Goal: Information Seeking & Learning: Learn about a topic

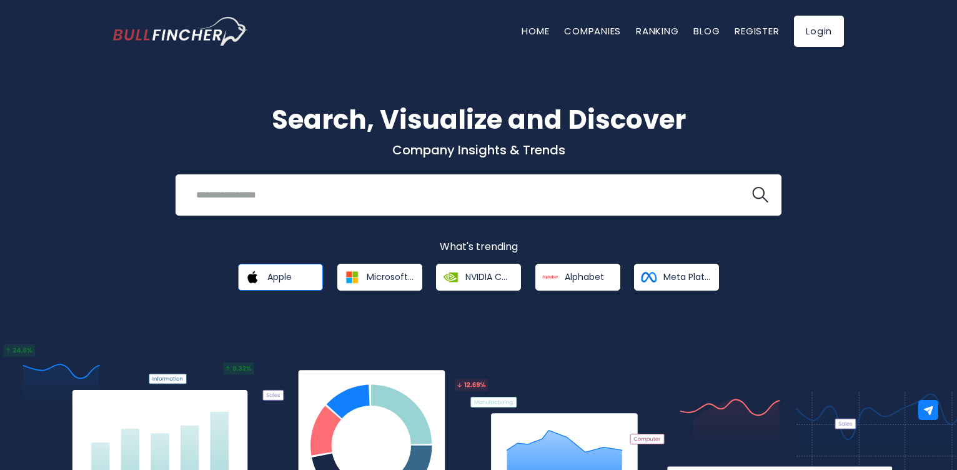
click at [287, 285] on link "Apple" at bounding box center [280, 277] width 85 height 27
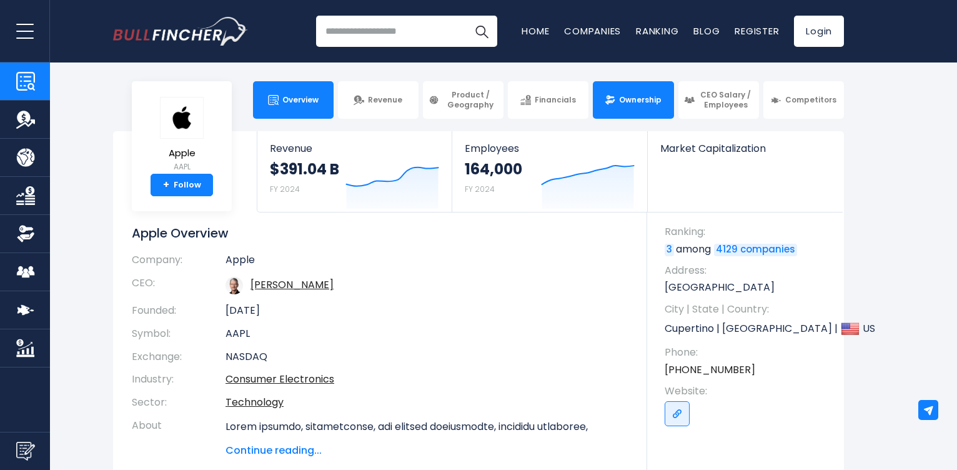
click at [629, 95] on span "Ownership" at bounding box center [640, 100] width 42 height 10
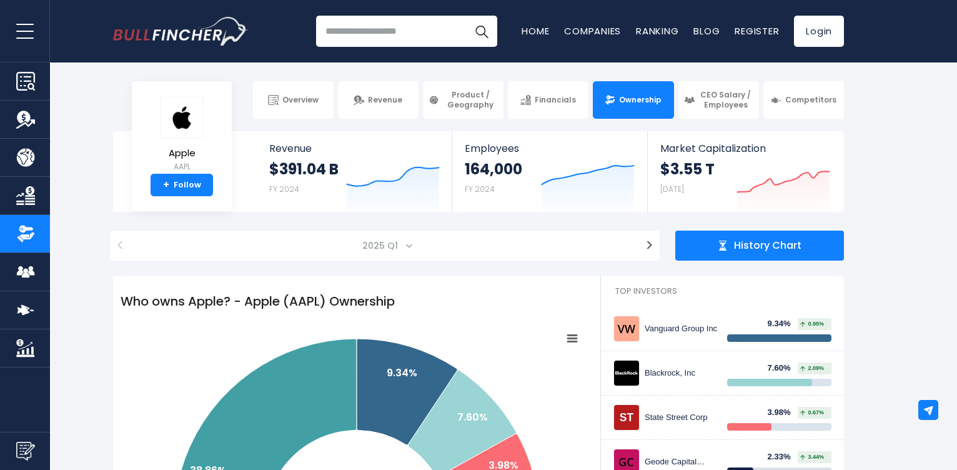
click at [873, 159] on section "Apple AAPL + Follow Revenue $391.04 B FY 2024 Created with Highcharts 12.1.2 Em…" at bounding box center [478, 171] width 957 height 81
click at [904, 143] on section "Apple AAPL + Follow Revenue $391.04 B FY 2024 Created with Highcharts 12.1.2 Em…" at bounding box center [478, 171] width 957 height 81
click at [394, 261] on div "< ******* ******* ******* ******* ******* ******* ******* ******* ******* *****…" at bounding box center [385, 253] width 562 height 45
click at [408, 250] on span "2025 Q1" at bounding box center [385, 246] width 496 height 30
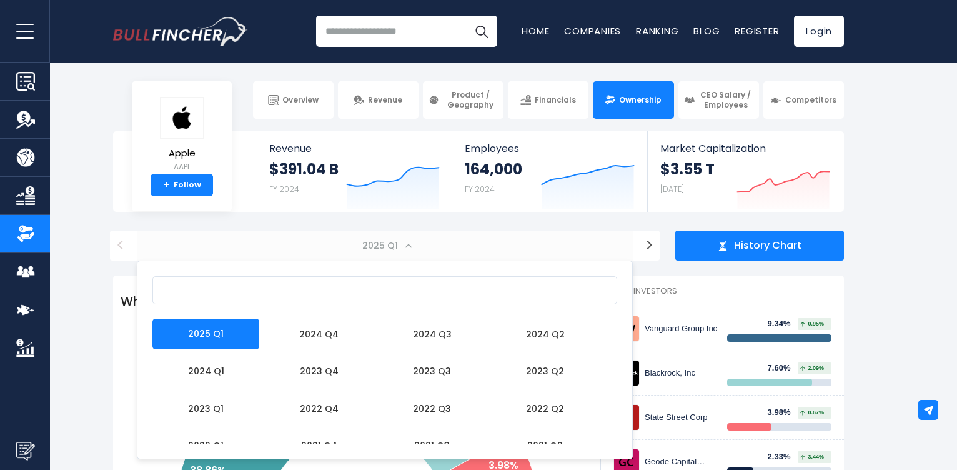
click at [202, 296] on input "Search" at bounding box center [384, 290] width 465 height 28
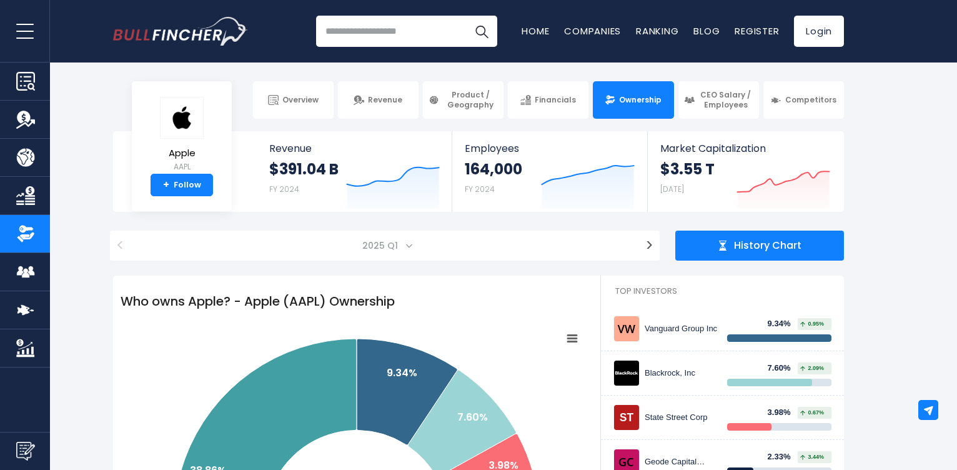
click at [767, 251] on span "History Chart" at bounding box center [767, 245] width 67 height 13
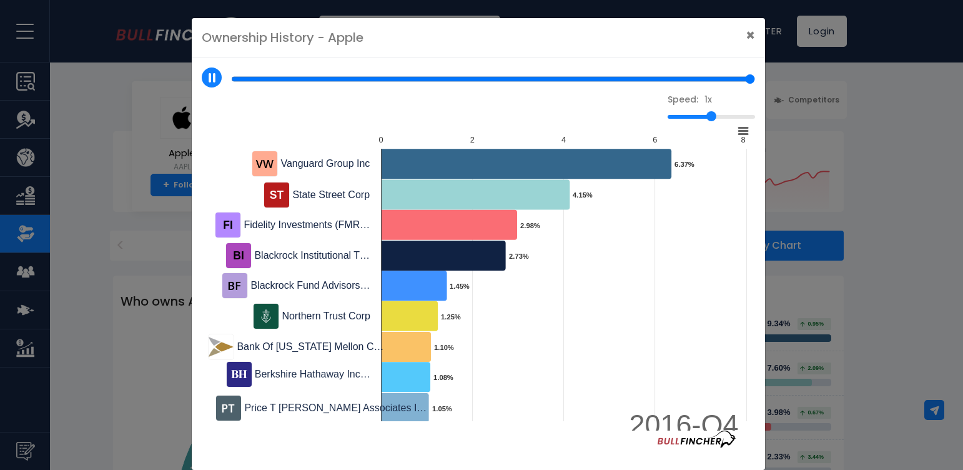
type input "*"
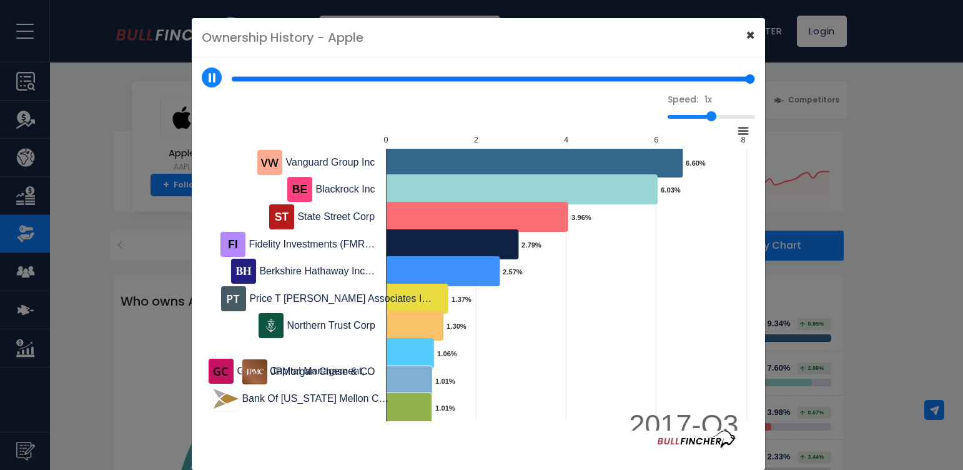
click at [749, 41] on span "×" at bounding box center [750, 35] width 9 height 21
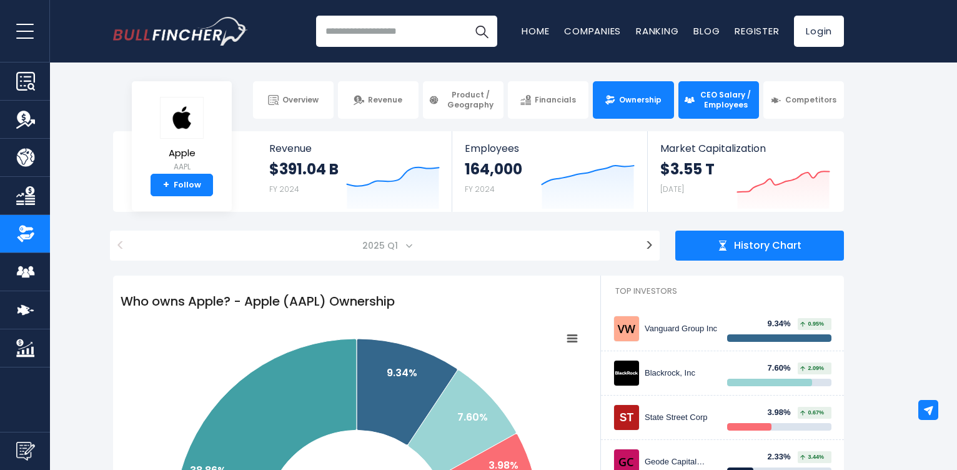
click at [734, 114] on link "CEO Salary / Employees" at bounding box center [719, 99] width 81 height 37
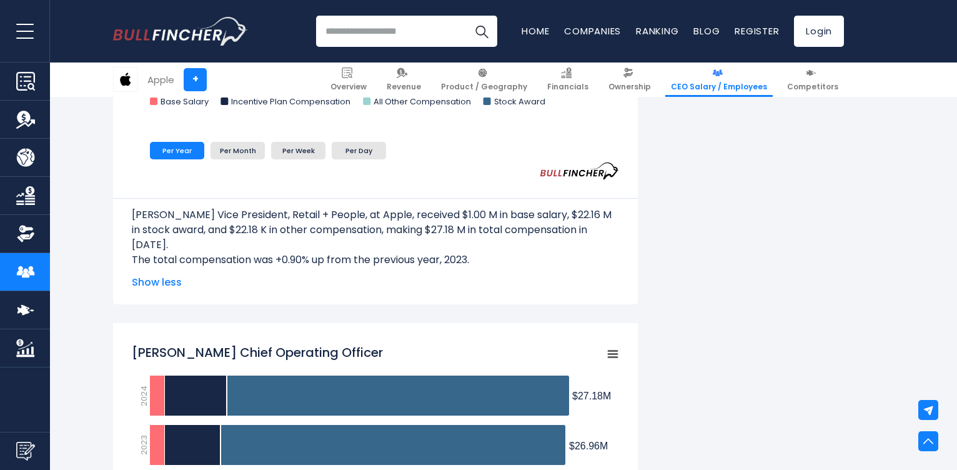
scroll to position [1649, 0]
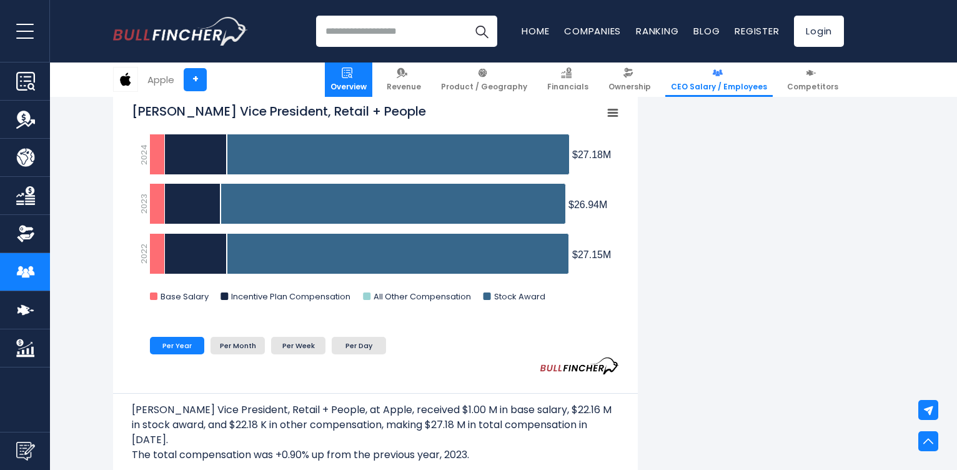
click at [372, 74] on link "Overview" at bounding box center [348, 79] width 47 height 34
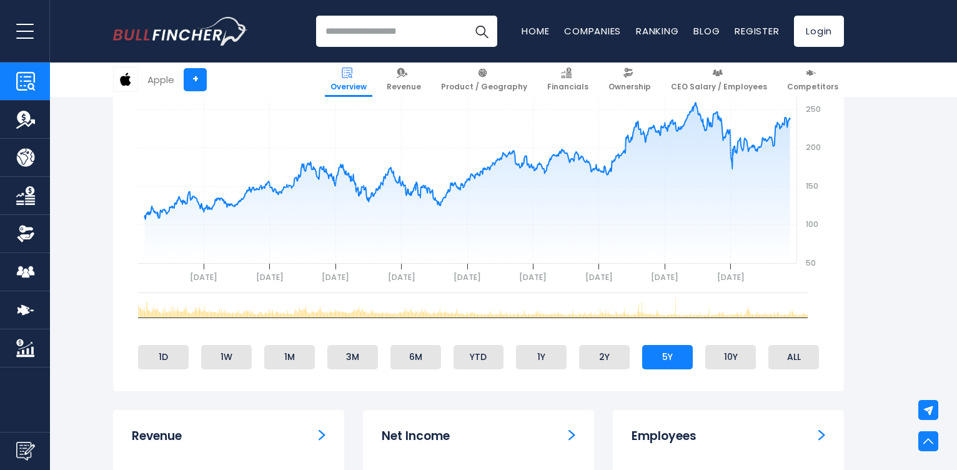
scroll to position [525, 0]
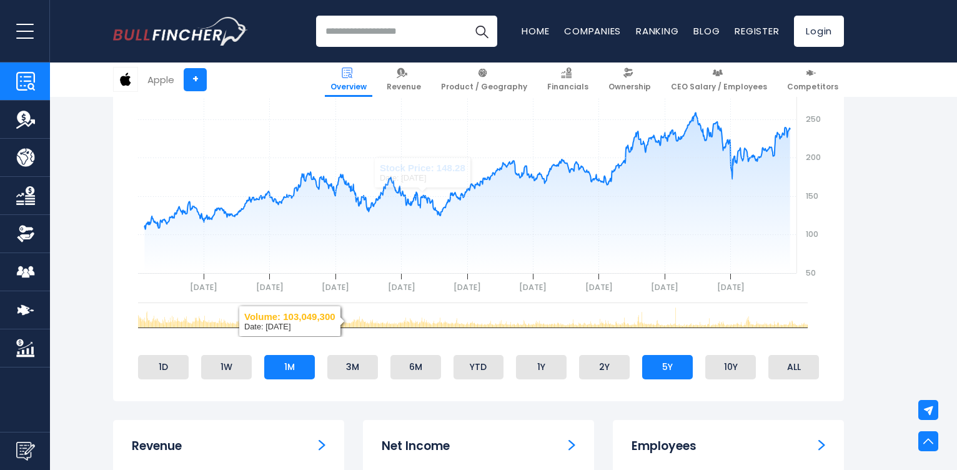
click at [293, 362] on li "1M" at bounding box center [289, 367] width 51 height 24
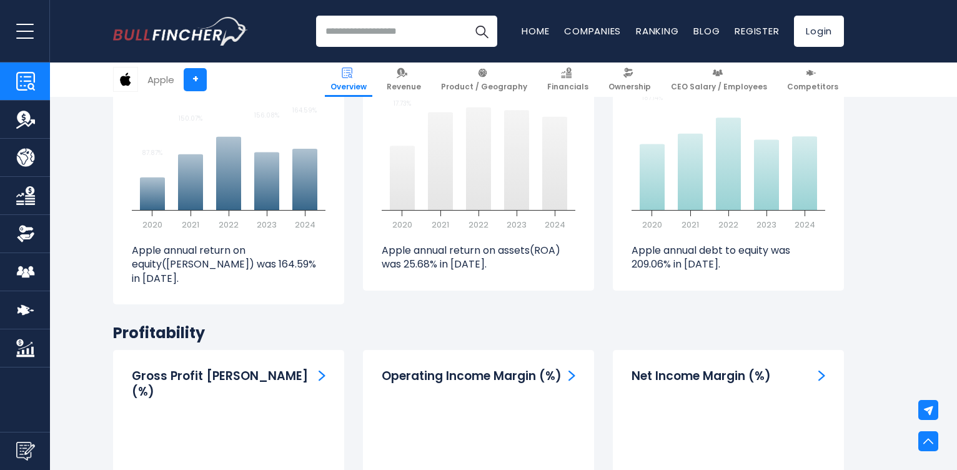
scroll to position [2699, 0]
